Goal: Task Accomplishment & Management: Manage account settings

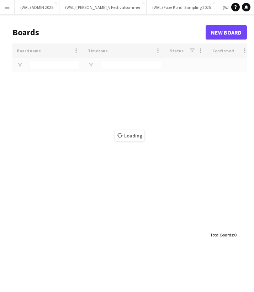
type input "*****"
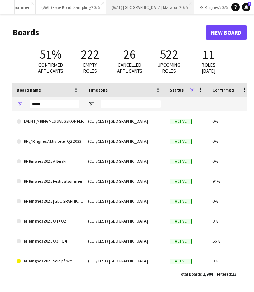
scroll to position [0, 111]
click at [109, 10] on button "(WAL) [GEOGRAPHIC_DATA] 2025 Close" at bounding box center [150, 7] width 88 height 14
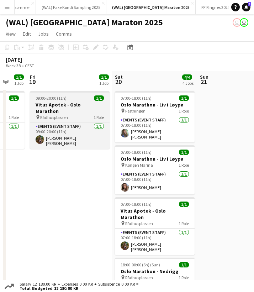
scroll to position [0, 229]
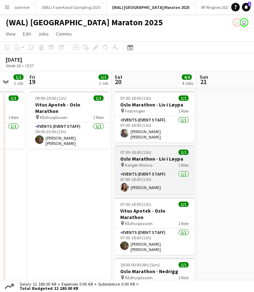
click at [140, 156] on h3 "Oslo Marathon - Liv i Løypa" at bounding box center [155, 159] width 80 height 6
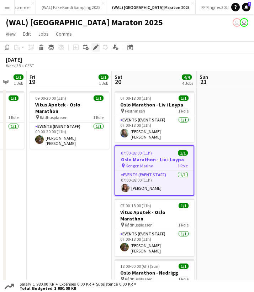
click at [95, 48] on icon at bounding box center [96, 48] width 4 height 4
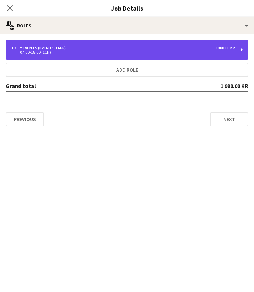
click at [122, 54] on div "07:00-18:00 (11h)" at bounding box center [123, 53] width 224 height 4
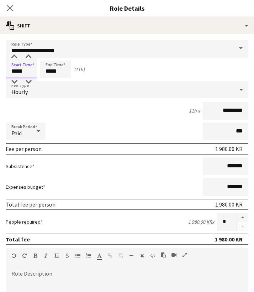
click at [19, 71] on input "*****" at bounding box center [21, 70] width 31 height 18
type input "*****"
click at [16, 80] on div at bounding box center [14, 81] width 14 height 7
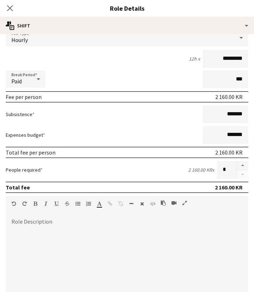
scroll to position [11, 0]
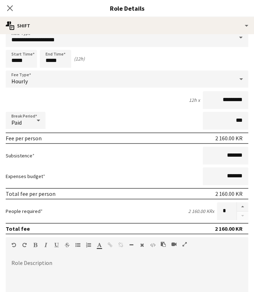
click at [5, 8] on div "Close pop-in" at bounding box center [10, 8] width 20 height 16
click at [10, 8] on icon at bounding box center [9, 8] width 7 height 7
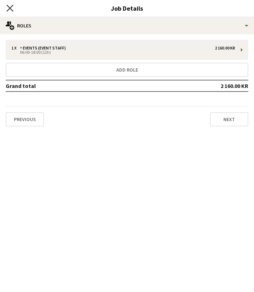
click at [12, 8] on icon "Close pop-in" at bounding box center [9, 8] width 7 height 7
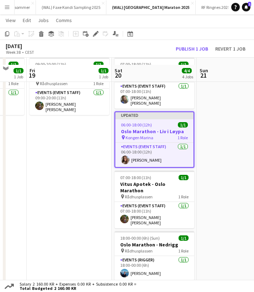
scroll to position [43, 0]
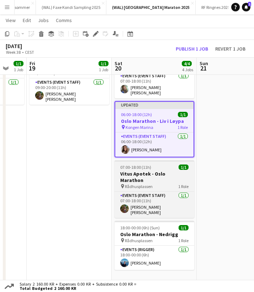
click at [143, 171] on h3 "Vitus Apotek - Oslo Marathon" at bounding box center [155, 177] width 80 height 13
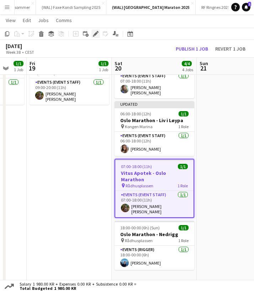
click at [96, 33] on icon at bounding box center [96, 34] width 4 height 4
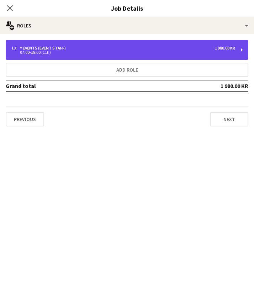
click at [79, 52] on div "07:00-18:00 (11h)" at bounding box center [123, 53] width 224 height 4
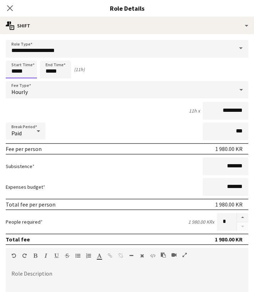
click at [23, 75] on input "*****" at bounding box center [21, 70] width 31 height 18
type input "*****"
click at [17, 82] on div at bounding box center [14, 81] width 14 height 7
click at [76, 120] on form "**********" at bounding box center [127, 254] width 254 height 428
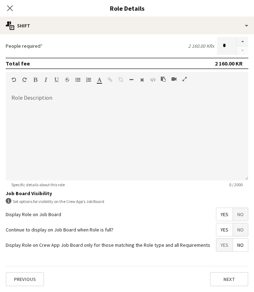
scroll to position [176, 0]
click at [9, 6] on icon "Close pop-in" at bounding box center [9, 8] width 7 height 7
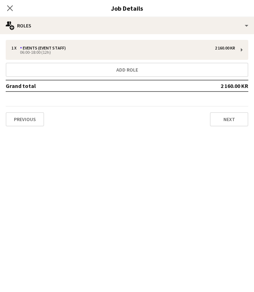
click at [9, 8] on icon at bounding box center [10, 8] width 6 height 6
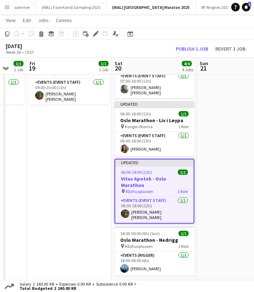
click at [219, 147] on app-date-cell at bounding box center [239, 169] width 85 height 250
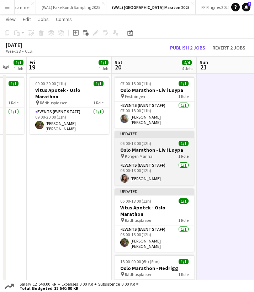
scroll to position [19, 0]
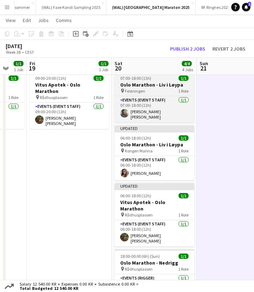
click at [143, 87] on h3 "Oslo Marathon - Liv i Løypa" at bounding box center [155, 85] width 80 height 6
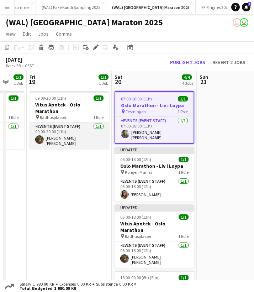
scroll to position [0, 0]
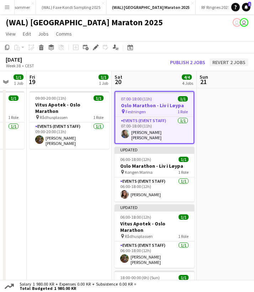
click at [231, 62] on button "Revert 2 jobs" at bounding box center [229, 62] width 39 height 8
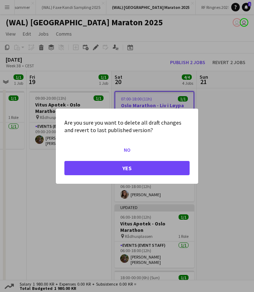
click at [155, 166] on button "Yes" at bounding box center [126, 168] width 125 height 14
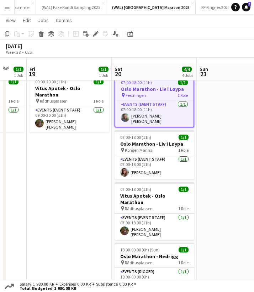
scroll to position [24, 0]
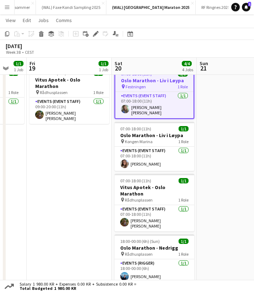
click at [85, 172] on app-date-cell "09:00-20:00 (11h) 1/1 Vitus Apotek - Oslo Marathon pin Rådhusplassen 1 Role Eve…" at bounding box center [69, 188] width 85 height 250
